Goal: Information Seeking & Learning: Learn about a topic

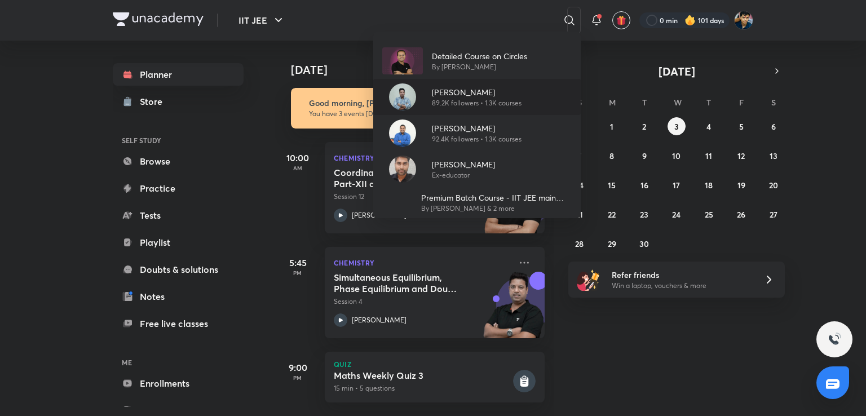
click at [528, 97] on div "[PERSON_NAME] 89.2K followers • 1.3K courses" at bounding box center [477, 97] width 208 height 36
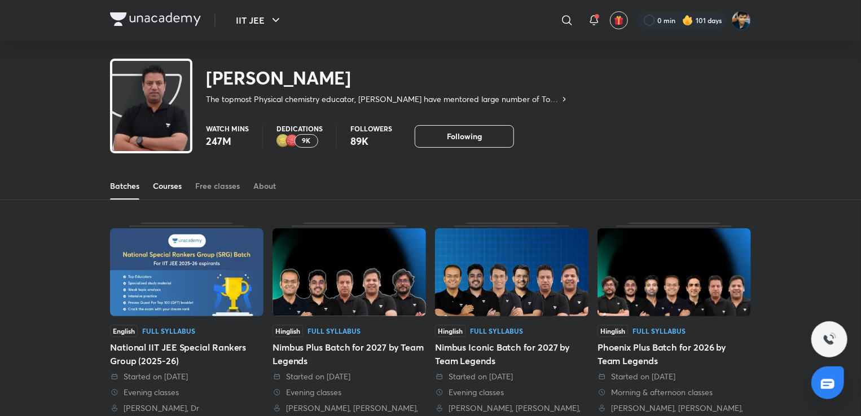
click at [162, 186] on div "Courses" at bounding box center [167, 185] width 29 height 11
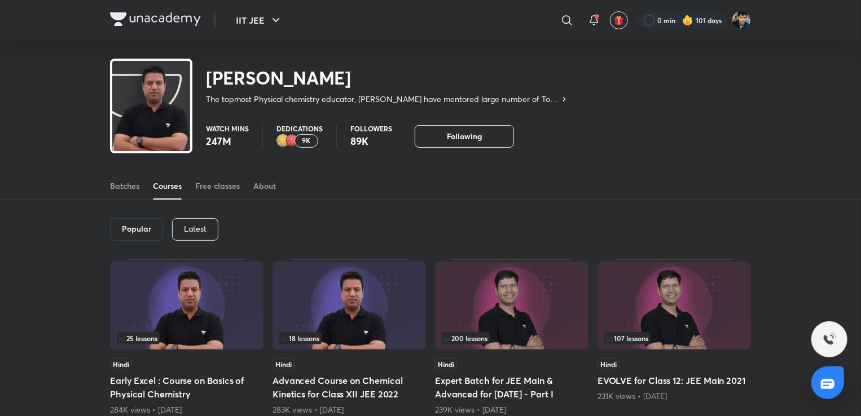
click at [180, 232] on div "Latest" at bounding box center [195, 229] width 46 height 23
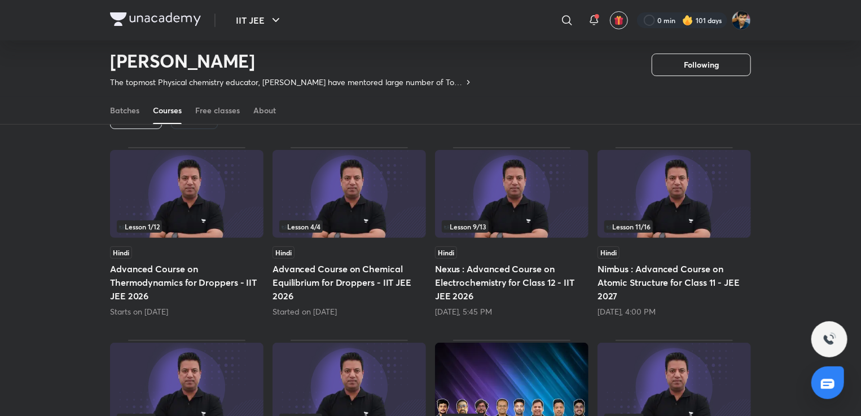
scroll to position [86, 0]
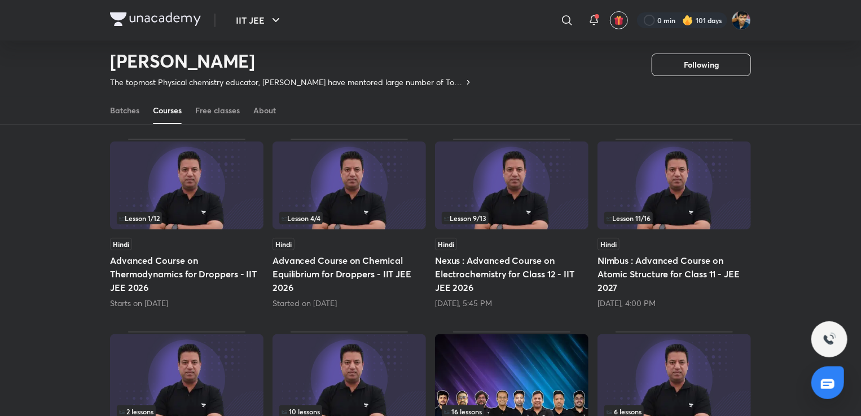
click at [214, 246] on div "Hindi" at bounding box center [186, 244] width 153 height 12
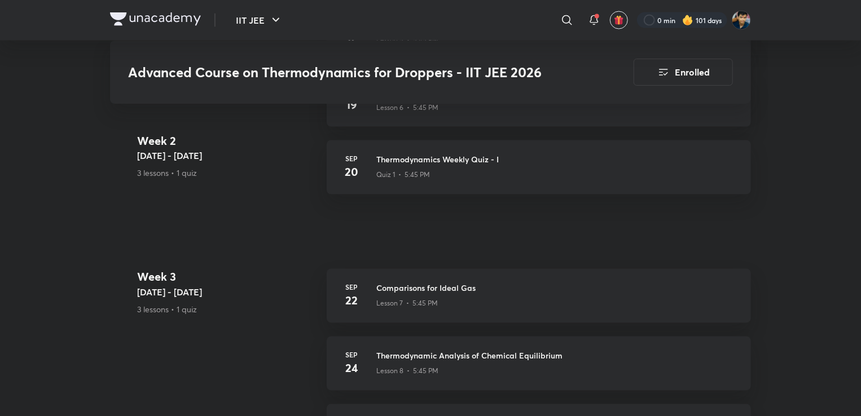
scroll to position [905, 0]
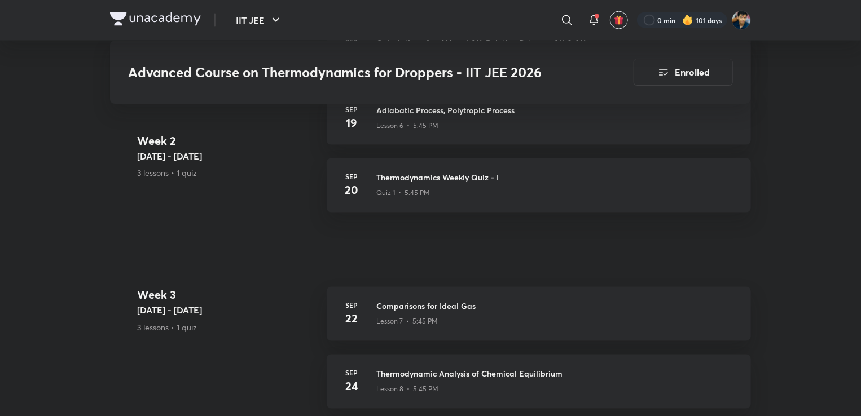
click at [462, 224] on link "[DATE] Thermodynamics Weekly Quiz - I Quiz 1 • 5:45 PM" at bounding box center [539, 192] width 424 height 68
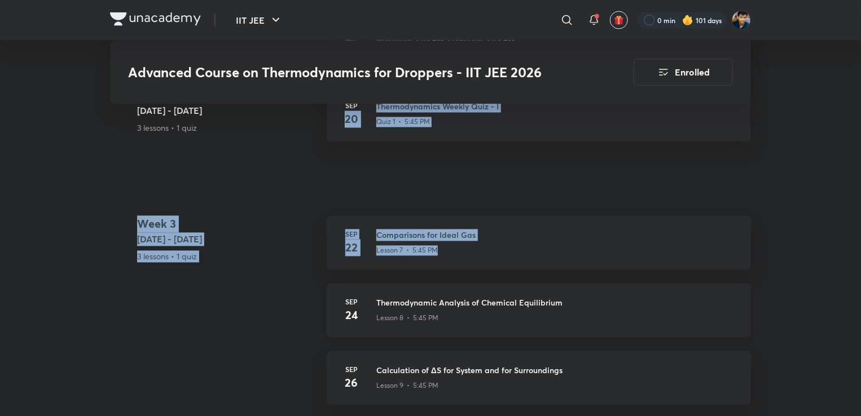
drag, startPoint x: 345, startPoint y: 179, endPoint x: 478, endPoint y: 293, distance: 175.6
click at [478, 292] on div "Advanced Course on Thermodynamics for Droppers - IIT JEE 2026 Enrolled IIT JEE …" at bounding box center [430, 95] width 641 height 2016
click at [279, 233] on h5 "[DATE] - [DATE]" at bounding box center [227, 240] width 180 height 14
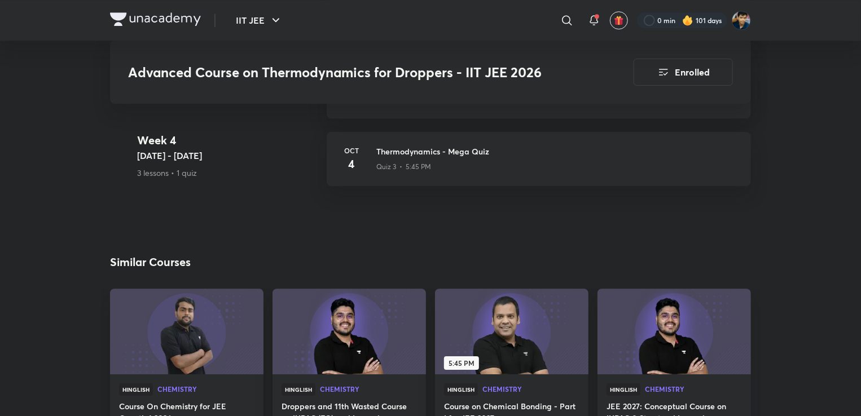
scroll to position [1680, 0]
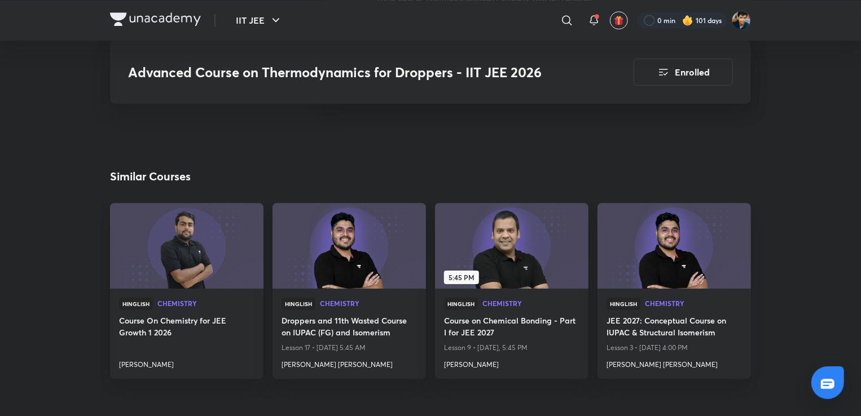
scroll to position [86, 0]
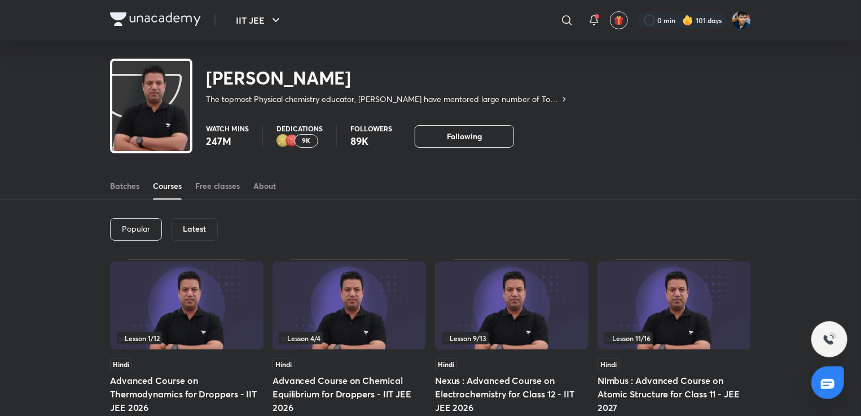
click at [189, 230] on h6 "Latest" at bounding box center [194, 228] width 23 height 9
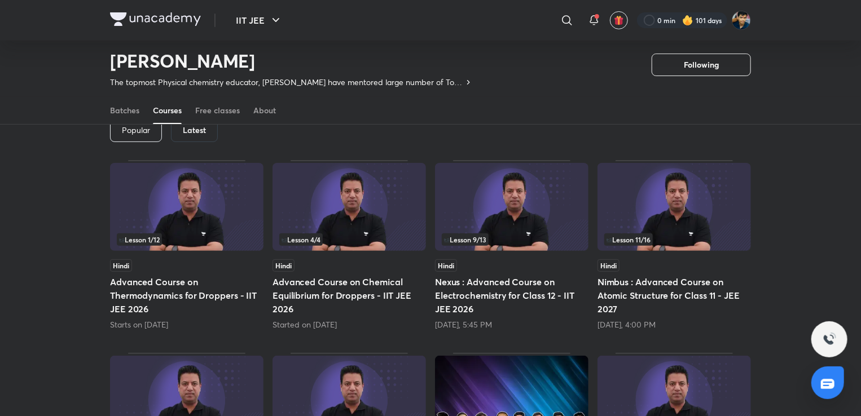
scroll to position [65, 0]
click at [190, 135] on div "Latest" at bounding box center [194, 130] width 47 height 23
click at [213, 114] on div "Free classes" at bounding box center [217, 110] width 45 height 11
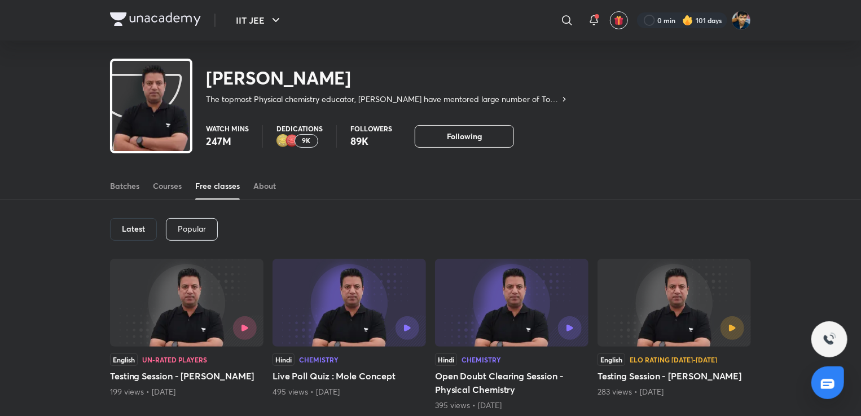
click at [186, 189] on div "Batches Courses Free classes About" at bounding box center [430, 186] width 641 height 27
click at [167, 188] on div "Courses" at bounding box center [167, 185] width 29 height 11
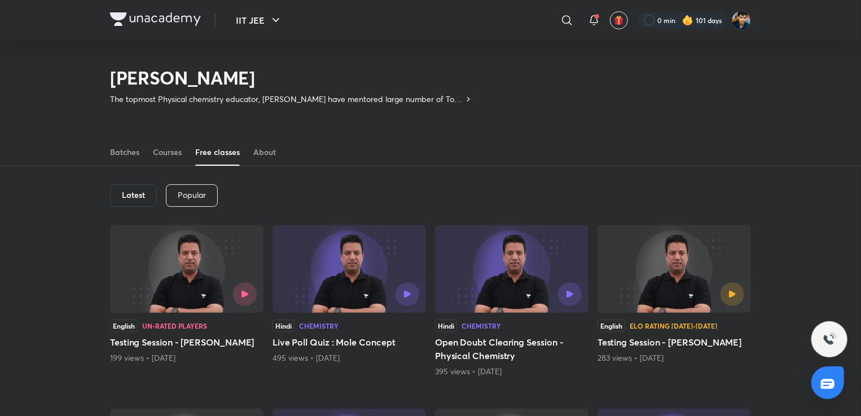
scroll to position [56, 0]
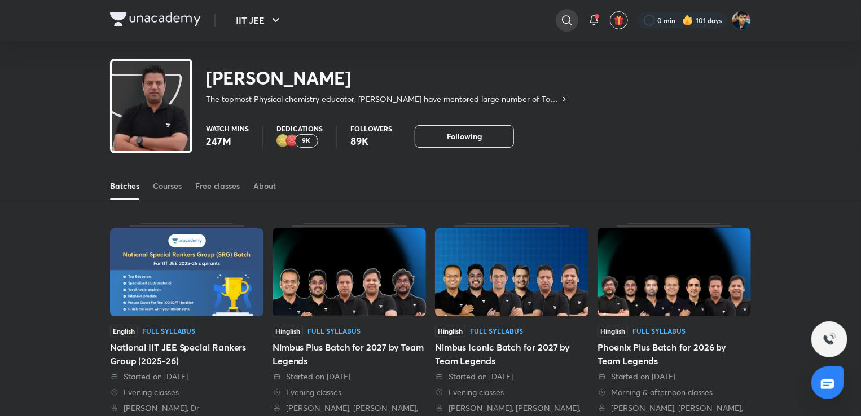
click at [565, 16] on icon at bounding box center [567, 21] width 14 height 14
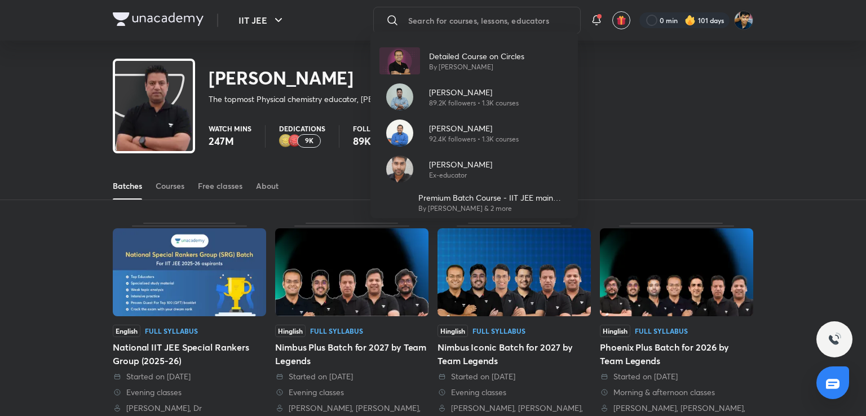
click at [176, 19] on div "Detailed Course on Circles By [PERSON_NAME] [PERSON_NAME] 89.2K followers • 1.3…" at bounding box center [433, 208] width 866 height 416
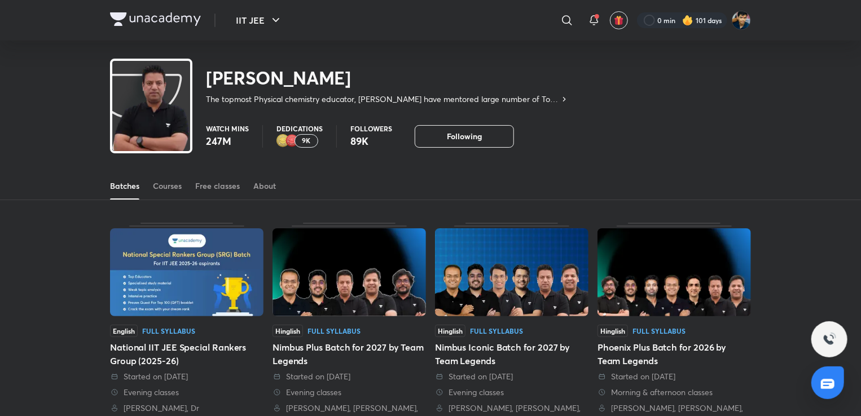
click at [176, 19] on img at bounding box center [155, 19] width 91 height 14
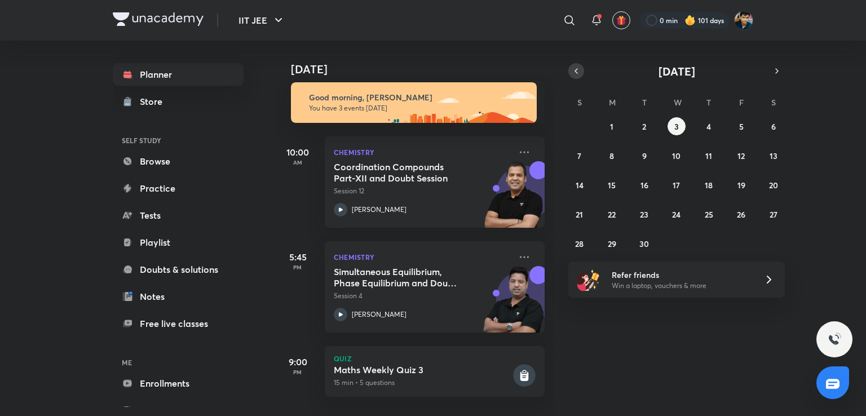
click at [575, 75] on icon "button" at bounding box center [576, 71] width 9 height 10
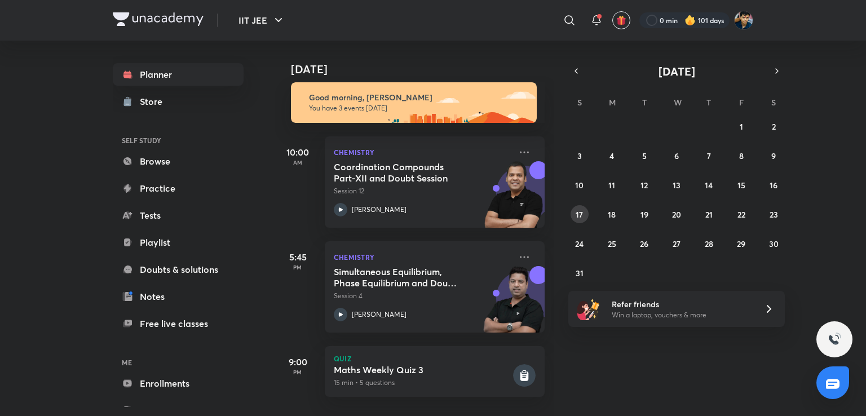
click at [578, 215] on abbr "17" at bounding box center [579, 214] width 7 height 11
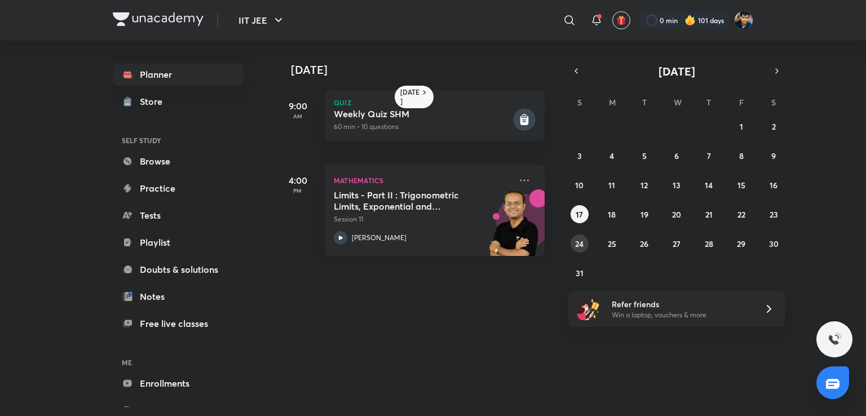
click at [582, 245] on abbr "24" at bounding box center [579, 244] width 8 height 11
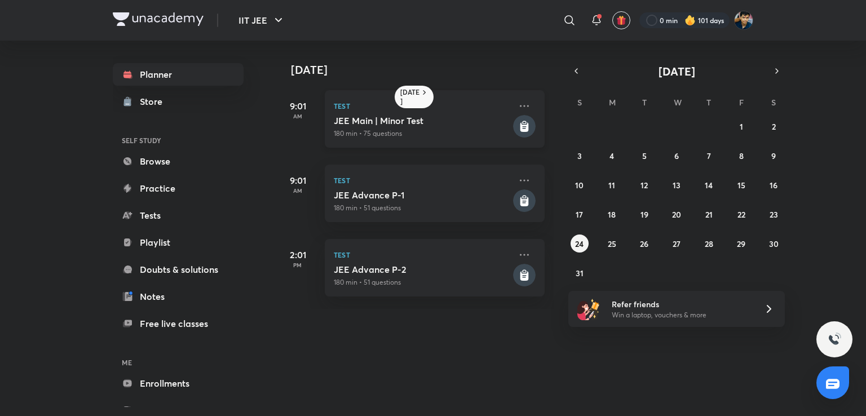
click at [437, 126] on div "JEE Main | Minor Test 180 min • 75 questions" at bounding box center [422, 127] width 177 height 24
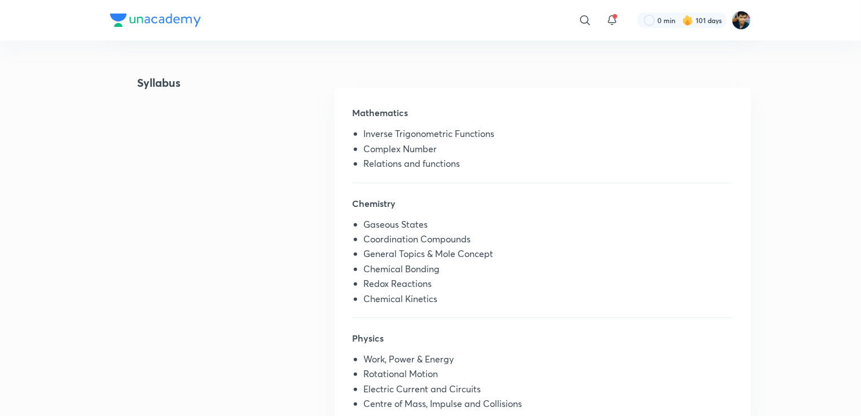
scroll to position [241, 0]
drag, startPoint x: 367, startPoint y: 129, endPoint x: 465, endPoint y: 180, distance: 110.5
click at [465, 180] on div "Mathematics Inverse Trigonometric Functions Complex Number Relations and functi…" at bounding box center [542, 143] width 380 height 77
click at [465, 177] on div "Mathematics Inverse Trigonometric Functions Complex Number Relations and functi…" at bounding box center [542, 143] width 380 height 77
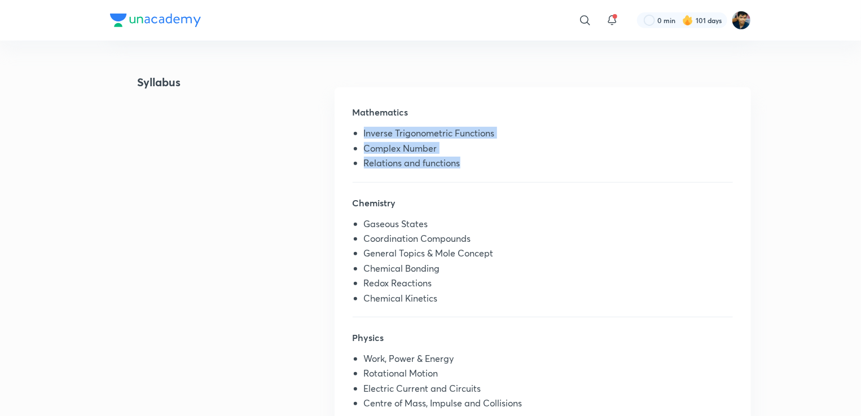
drag, startPoint x: 469, startPoint y: 161, endPoint x: 347, endPoint y: 137, distance: 124.1
click at [347, 137] on div "Mathematics Inverse Trigonometric Functions Complex Number Relations and functi…" at bounding box center [542, 256] width 416 height 339
drag, startPoint x: 356, startPoint y: 132, endPoint x: 459, endPoint y: 161, distance: 106.6
click at [459, 161] on ul "Inverse Trigonometric Functions Complex Number Relations and functions" at bounding box center [542, 150] width 380 height 45
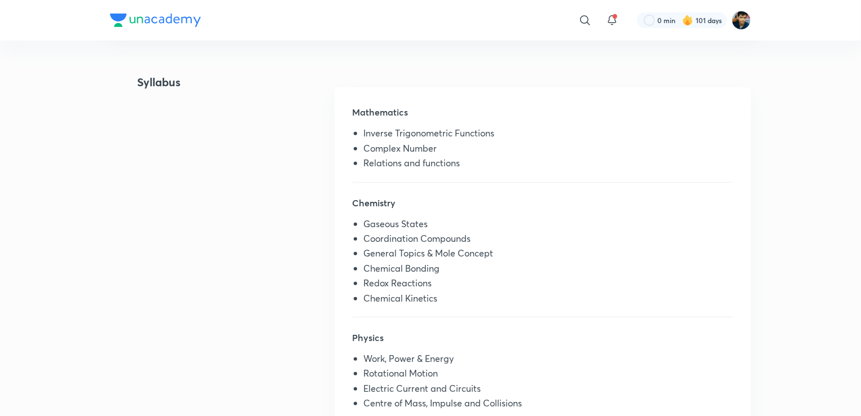
click at [460, 161] on li "Relations and functions" at bounding box center [548, 165] width 369 height 15
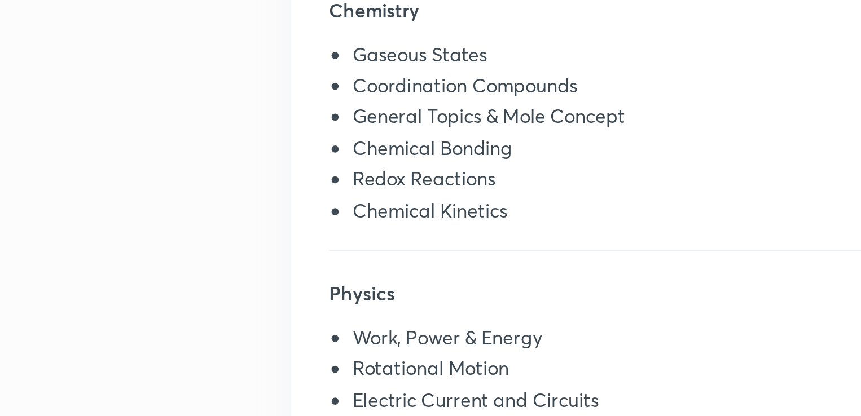
scroll to position [298, 0]
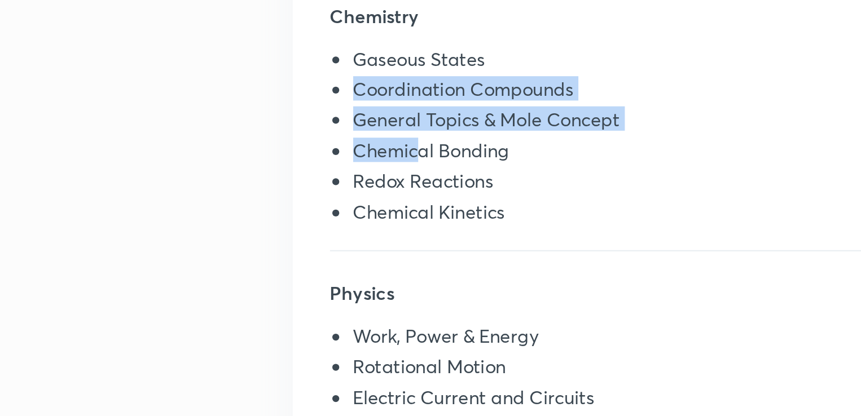
drag, startPoint x: 363, startPoint y: 178, endPoint x: 404, endPoint y: 226, distance: 62.8
click at [404, 226] on ul "Gaseous States Coordination Compounds General Topics & Mole Concept Chemical Bo…" at bounding box center [542, 206] width 380 height 89
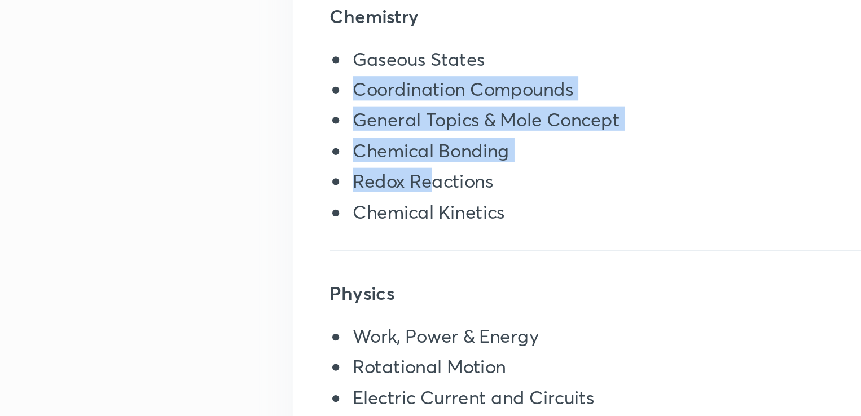
click at [404, 226] on li "Redox Reactions" at bounding box center [548, 229] width 369 height 15
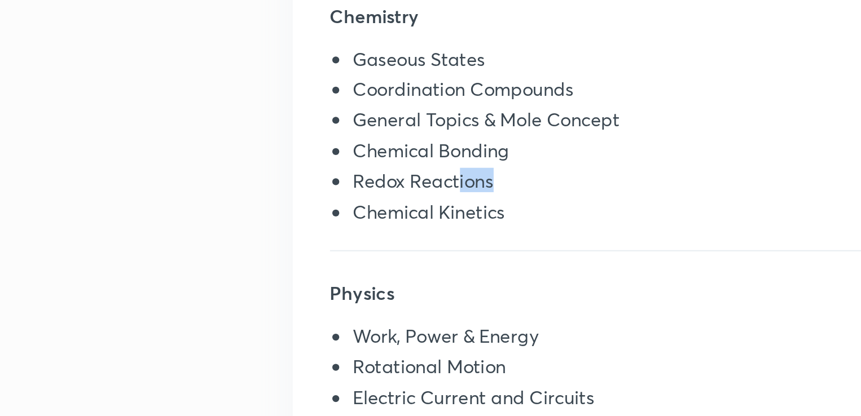
drag, startPoint x: 450, startPoint y: 232, endPoint x: 424, endPoint y: 230, distance: 26.0
click at [424, 230] on li "Redox Reactions" at bounding box center [548, 229] width 369 height 15
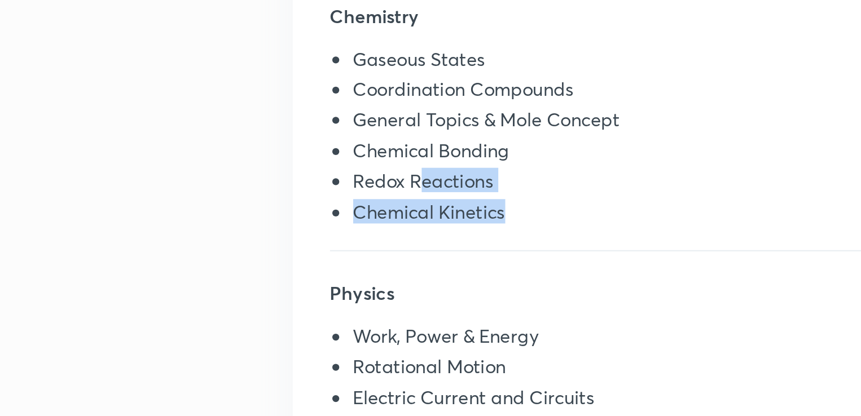
drag, startPoint x: 441, startPoint y: 241, endPoint x: 398, endPoint y: 226, distance: 46.0
click at [398, 226] on ul "Gaseous States Coordination Compounds General Topics & Mole Concept Chemical Bo…" at bounding box center [542, 206] width 380 height 89
click at [398, 226] on li "Redox Reactions" at bounding box center [548, 229] width 369 height 15
drag, startPoint x: 444, startPoint y: 237, endPoint x: 407, endPoint y: 235, distance: 37.9
click at [407, 237] on li "Chemical Kinetics" at bounding box center [548, 244] width 369 height 15
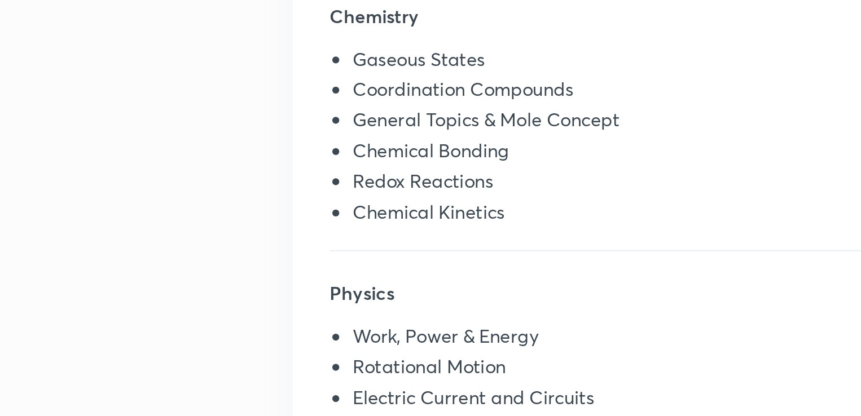
drag, startPoint x: 407, startPoint y: 235, endPoint x: 376, endPoint y: 240, distance: 31.0
click at [376, 240] on li "Chemical Kinetics" at bounding box center [548, 244] width 369 height 15
drag, startPoint x: 376, startPoint y: 240, endPoint x: 421, endPoint y: 242, distance: 45.1
click at [421, 242] on li "Chemical Kinetics" at bounding box center [548, 244] width 369 height 15
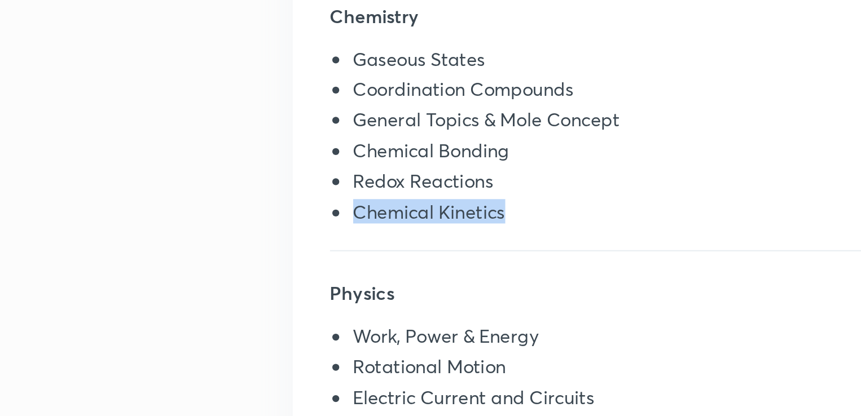
click at [421, 242] on li "Chemical Kinetics" at bounding box center [548, 244] width 369 height 15
click at [372, 167] on li "Gaseous States" at bounding box center [548, 169] width 369 height 15
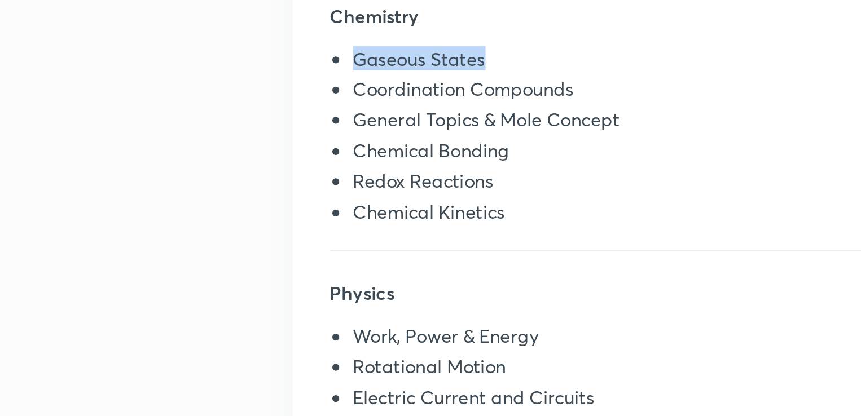
drag, startPoint x: 372, startPoint y: 167, endPoint x: 412, endPoint y: 172, distance: 40.3
click at [412, 172] on li "Gaseous States" at bounding box center [548, 169] width 369 height 15
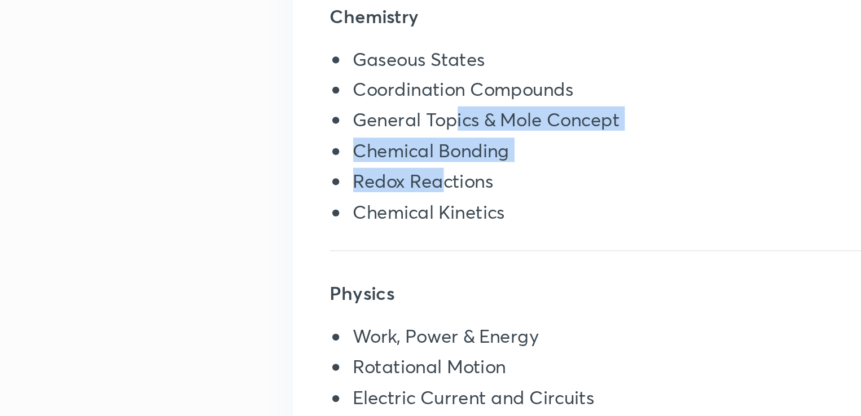
drag, startPoint x: 415, startPoint y: 203, endPoint x: 408, endPoint y: 226, distance: 23.6
click at [408, 226] on ul "Gaseous States Coordination Compounds General Topics & Mole Concept Chemical Bo…" at bounding box center [542, 206] width 380 height 89
click at [408, 226] on li "Redox Reactions" at bounding box center [548, 229] width 369 height 15
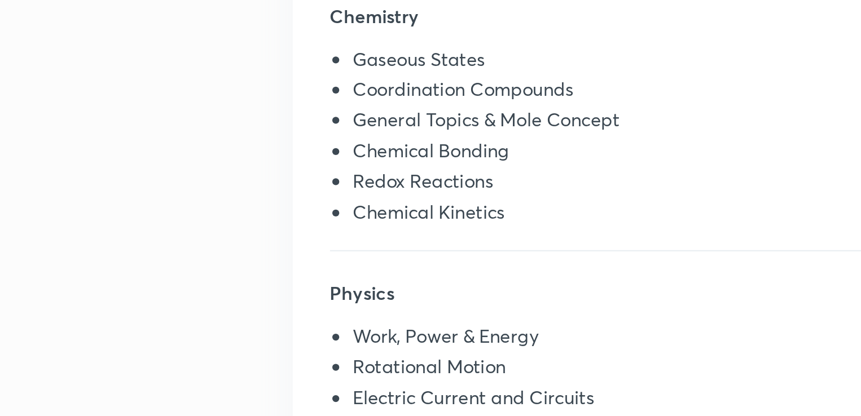
click at [374, 166] on li "Gaseous States" at bounding box center [548, 169] width 369 height 15
drag, startPoint x: 374, startPoint y: 166, endPoint x: 413, endPoint y: 166, distance: 38.9
click at [413, 166] on li "Gaseous States" at bounding box center [548, 169] width 369 height 15
copy li "Gaseous States"
click at [378, 215] on li "Chemical Bonding" at bounding box center [548, 214] width 369 height 15
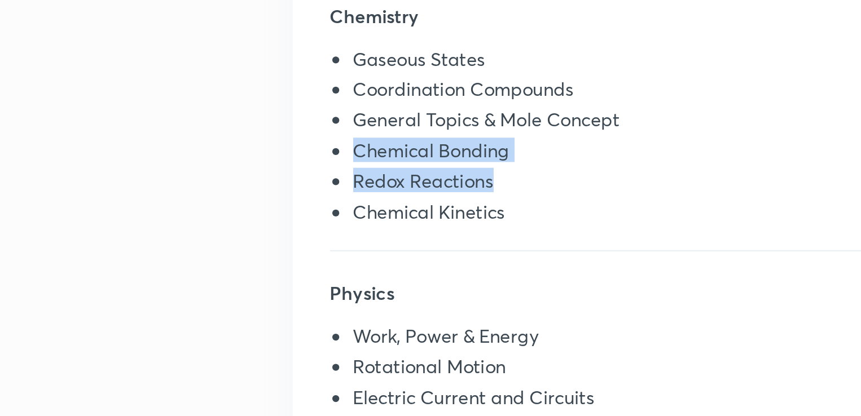
drag, startPoint x: 378, startPoint y: 215, endPoint x: 421, endPoint y: 224, distance: 43.8
click at [421, 224] on ul "Gaseous States Coordination Compounds General Topics & Mole Concept Chemical Bo…" at bounding box center [542, 206] width 380 height 89
copy ul "Chemical Bonding Redox Reactions"
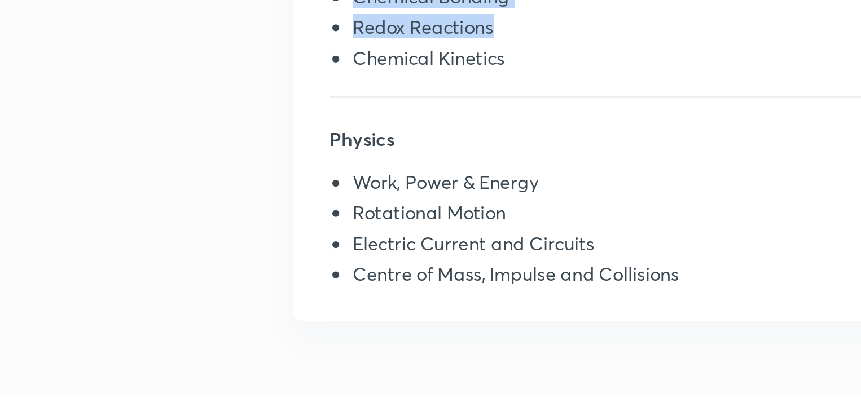
scroll to position [298, 0]
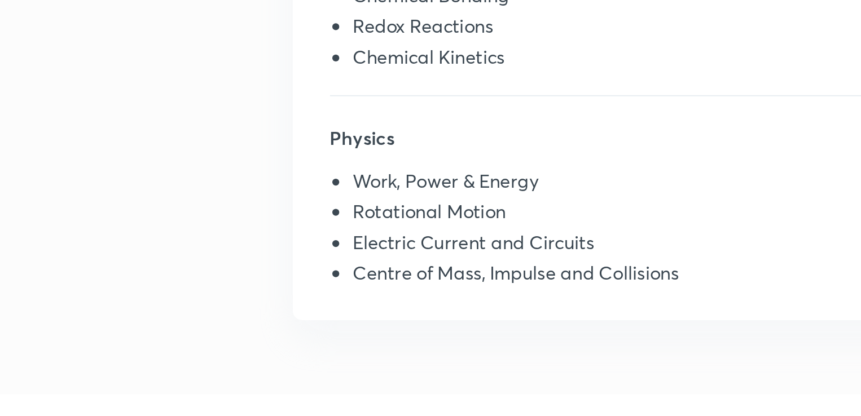
click at [378, 307] on li "Work, Power & Energy" at bounding box center [548, 304] width 369 height 15
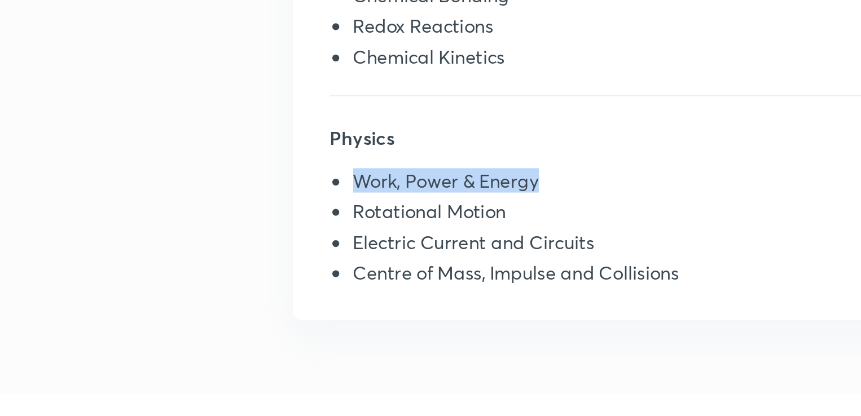
drag, startPoint x: 378, startPoint y: 307, endPoint x: 443, endPoint y: 301, distance: 65.7
click at [443, 301] on li "Work, Power & Energy" at bounding box center [548, 304] width 369 height 15
copy li "Work, Power & Energy"
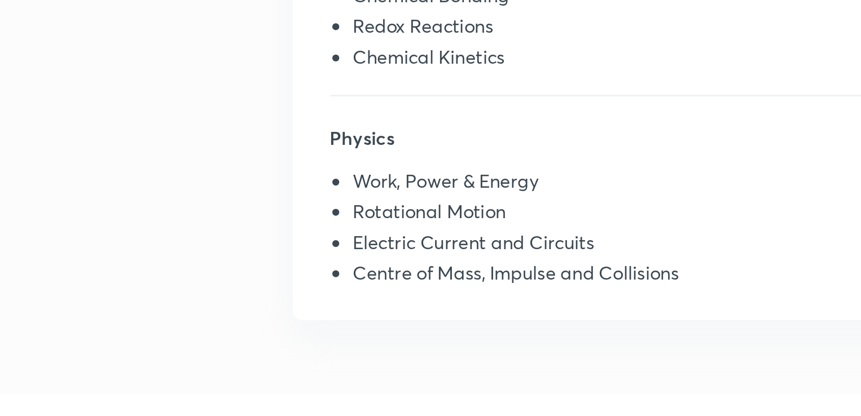
click at [394, 319] on li "Rotational Motion" at bounding box center [548, 318] width 369 height 15
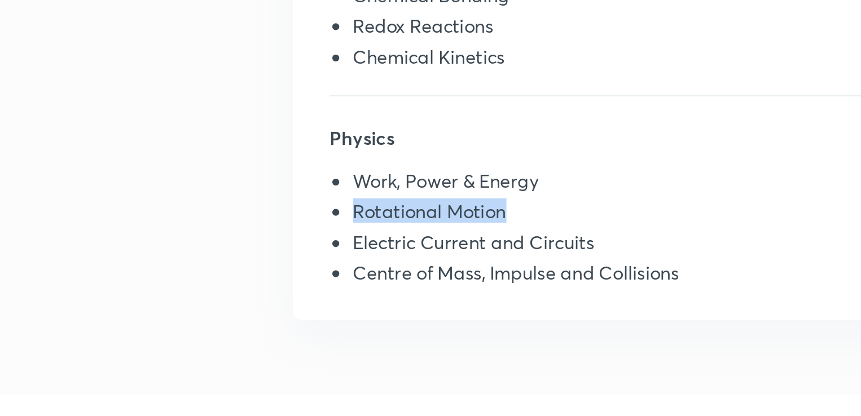
drag, startPoint x: 394, startPoint y: 319, endPoint x: 419, endPoint y: 319, distance: 24.8
click at [419, 319] on li "Rotational Motion" at bounding box center [548, 318] width 369 height 15
copy li "Rotational Motion"
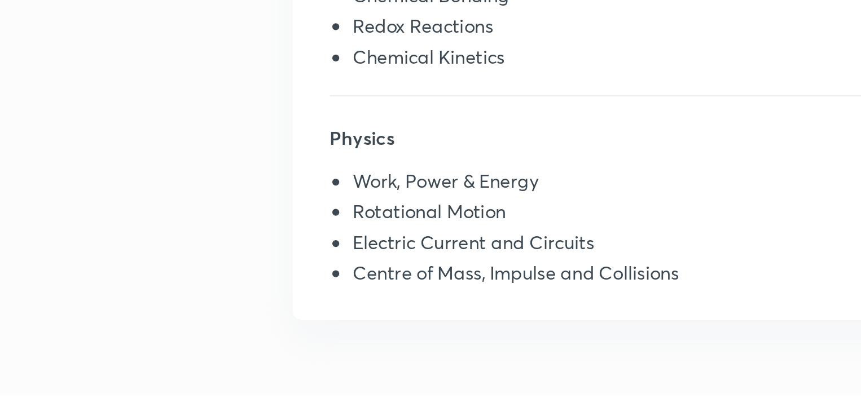
click at [386, 332] on li "Electric Current and Circuits" at bounding box center [548, 334] width 369 height 15
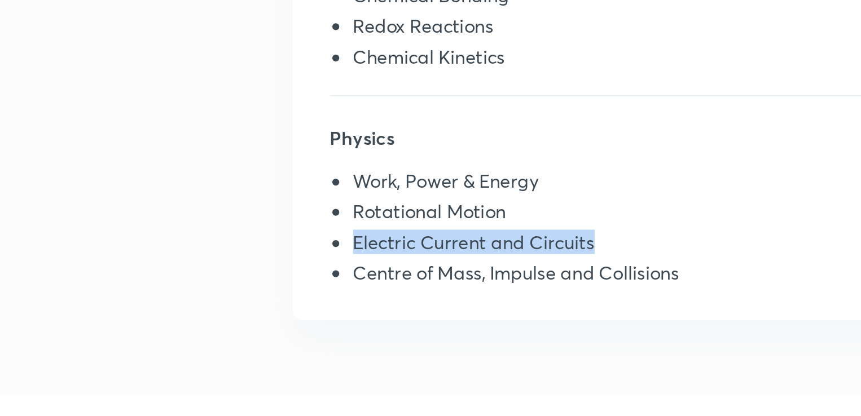
drag, startPoint x: 386, startPoint y: 332, endPoint x: 460, endPoint y: 335, distance: 73.9
click at [460, 335] on li "Electric Current and Circuits" at bounding box center [548, 334] width 369 height 15
copy li "Electric Current and Circuits"
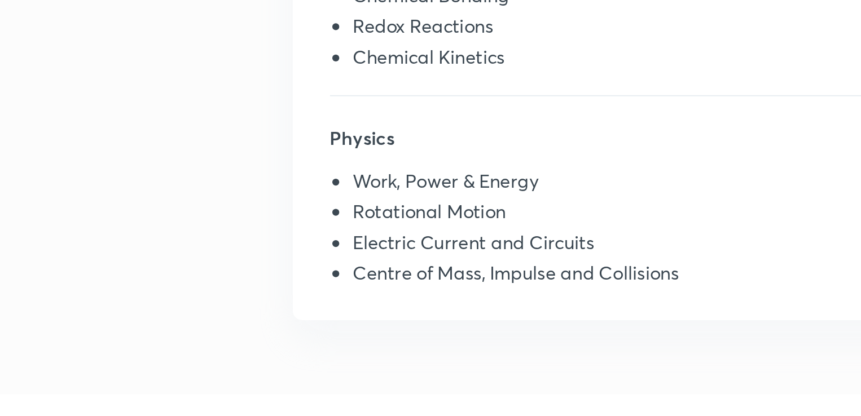
click at [369, 347] on li "Centre of Mass, Impulse and Collisions" at bounding box center [548, 348] width 369 height 15
drag, startPoint x: 369, startPoint y: 347, endPoint x: 411, endPoint y: 347, distance: 42.3
click at [411, 347] on li "Centre of Mass, Impulse and Collisions" at bounding box center [548, 348] width 369 height 15
copy li "Centre of Mass"
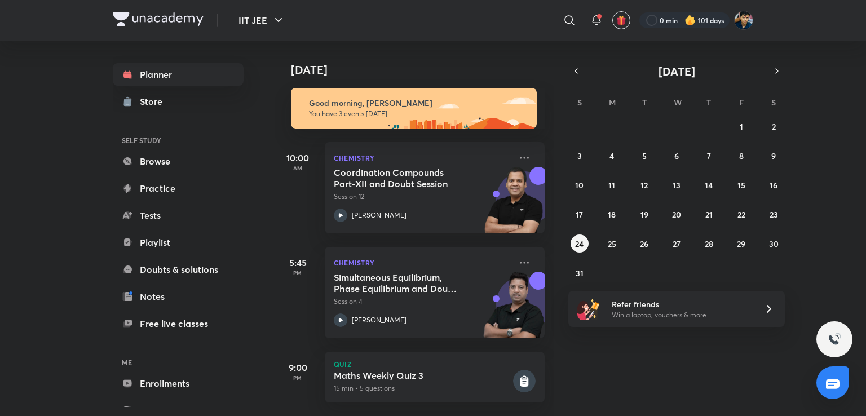
click at [840, 105] on div "Today Good morning, SHREYANSH You have 3 events today 10:00 AM Chemistry Coordi…" at bounding box center [569, 229] width 589 height 376
